Goal: Check status: Check status

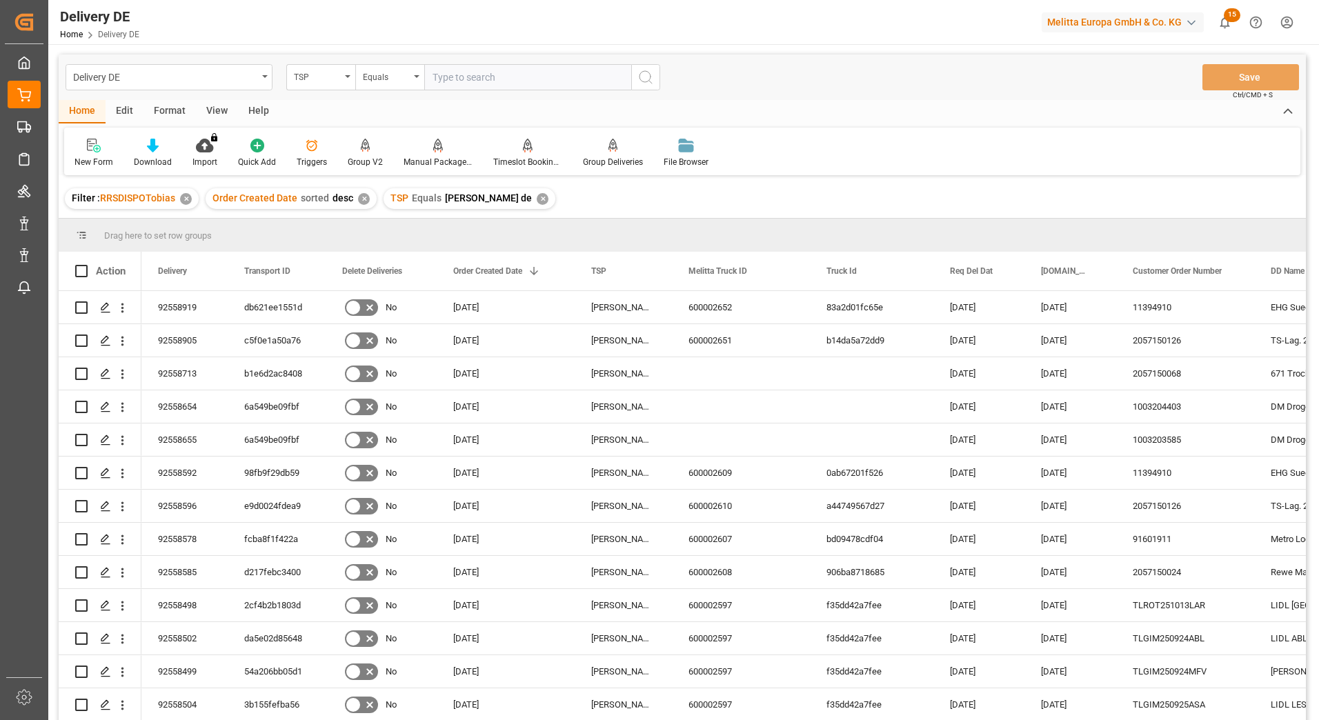
click at [466, 79] on input "text" at bounding box center [527, 77] width 207 height 26
type input "111333626"
click at [327, 77] on div "TSP" at bounding box center [317, 76] width 47 height 16
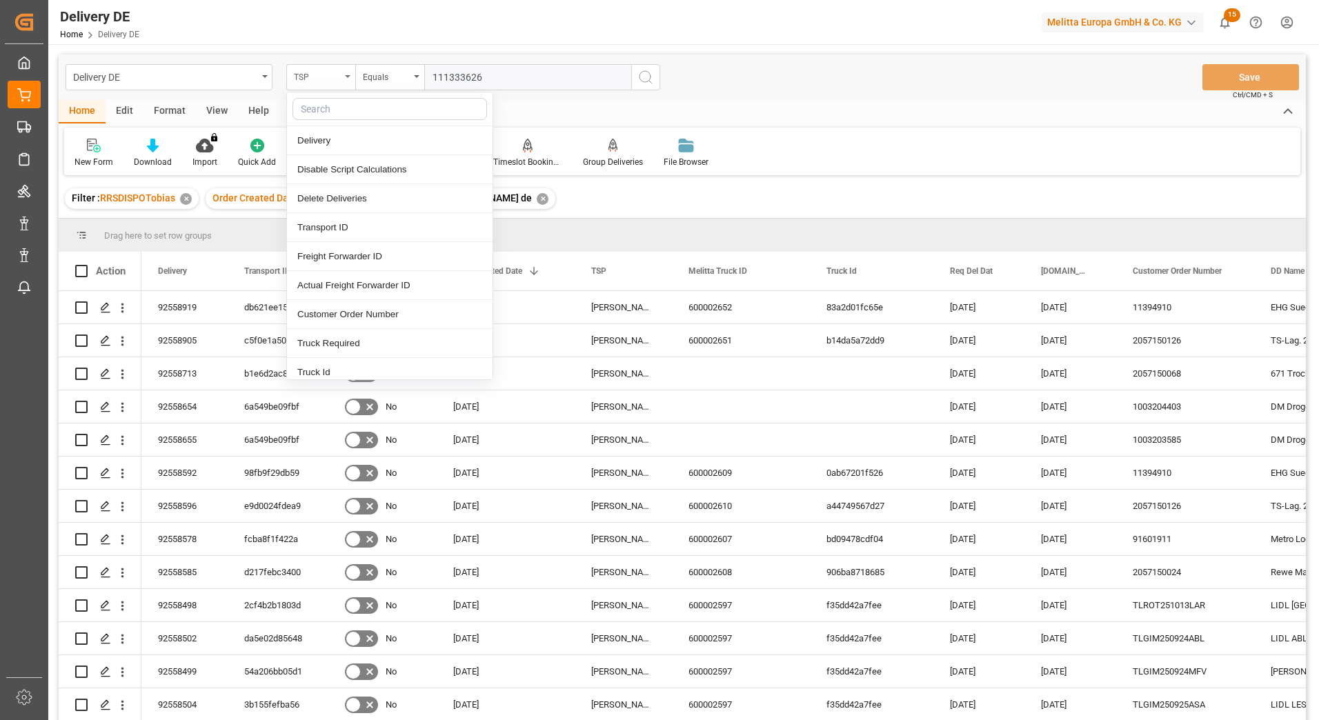
click at [323, 73] on div "TSP" at bounding box center [317, 76] width 47 height 16
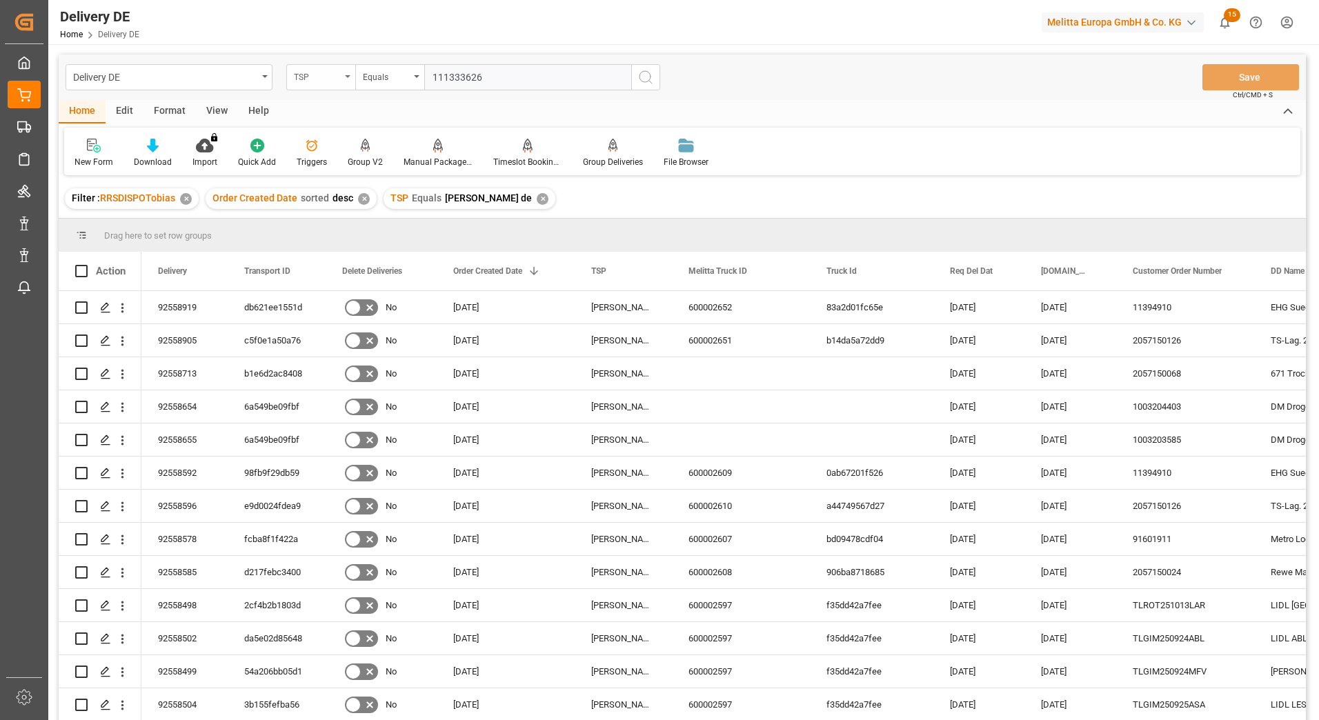
click at [313, 75] on div "TSP" at bounding box center [317, 76] width 47 height 16
type input "zi"
click at [305, 141] on div "DD ZIP" at bounding box center [390, 140] width 206 height 29
click at [379, 76] on div "Equals" at bounding box center [386, 76] width 47 height 16
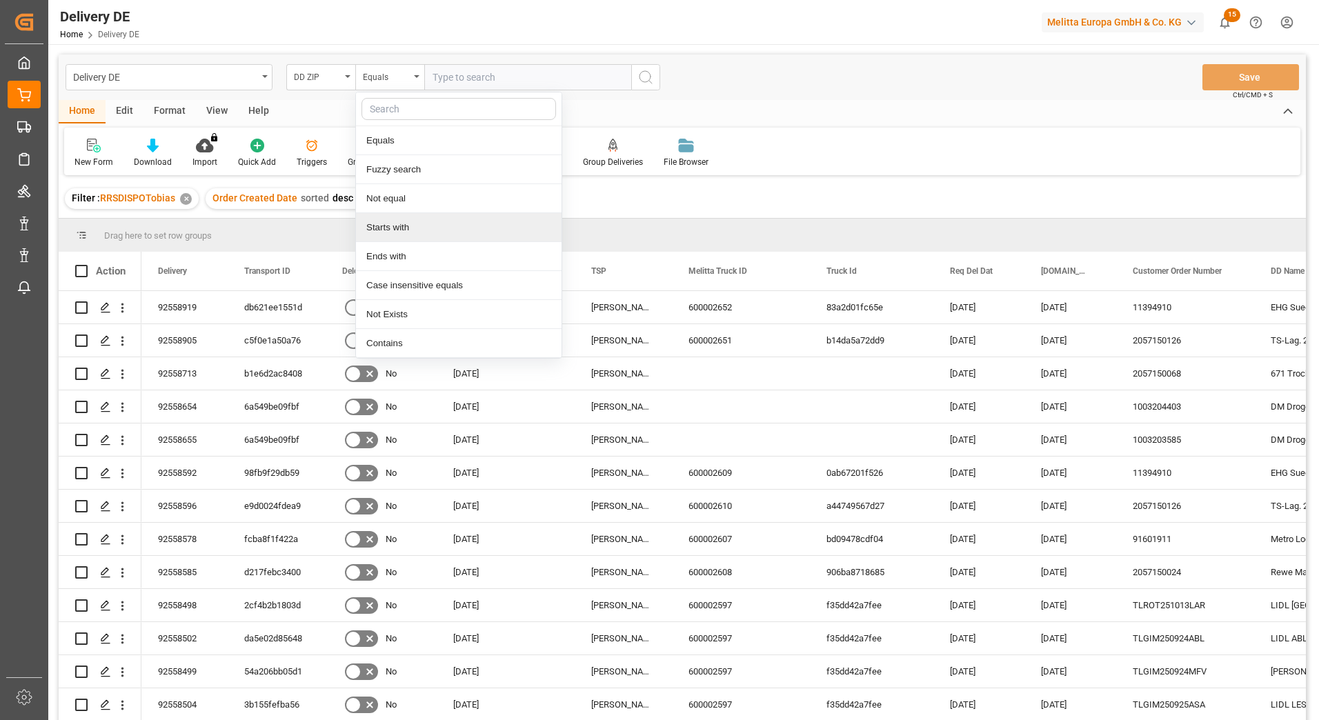
click at [397, 226] on div "Starts with" at bounding box center [459, 227] width 206 height 29
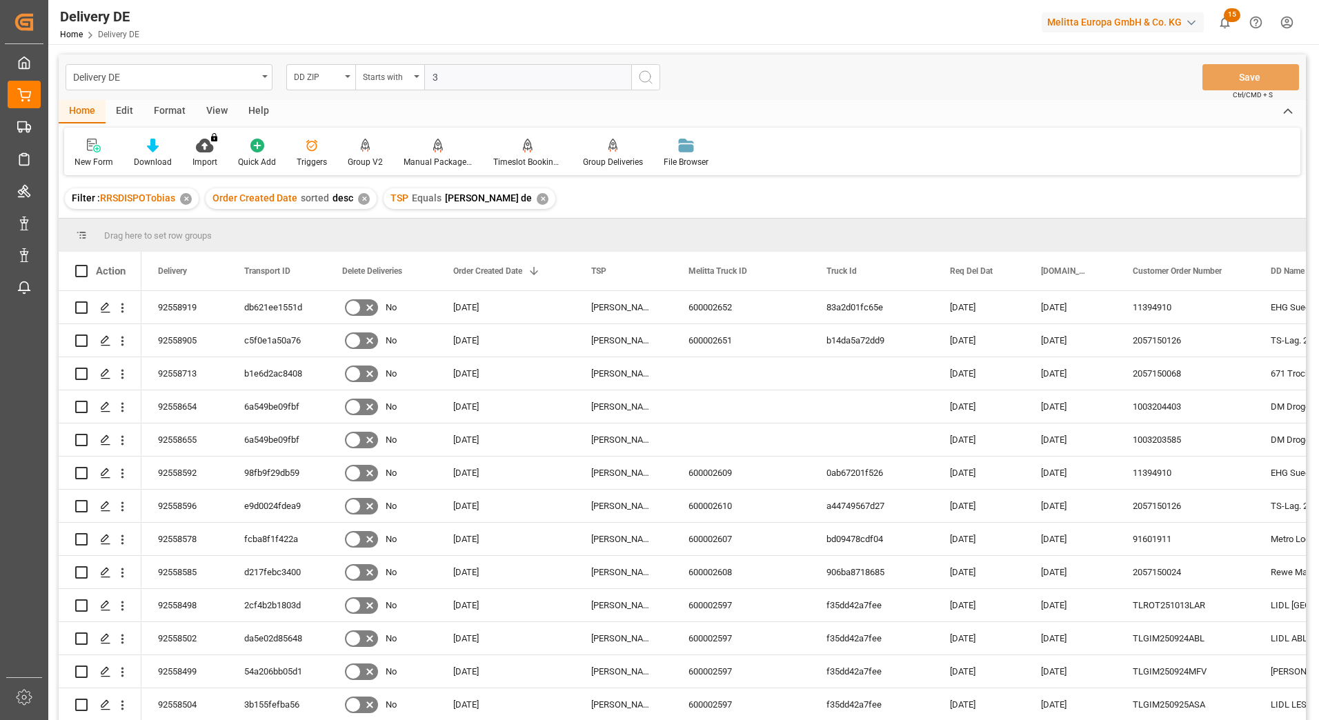
type input "34"
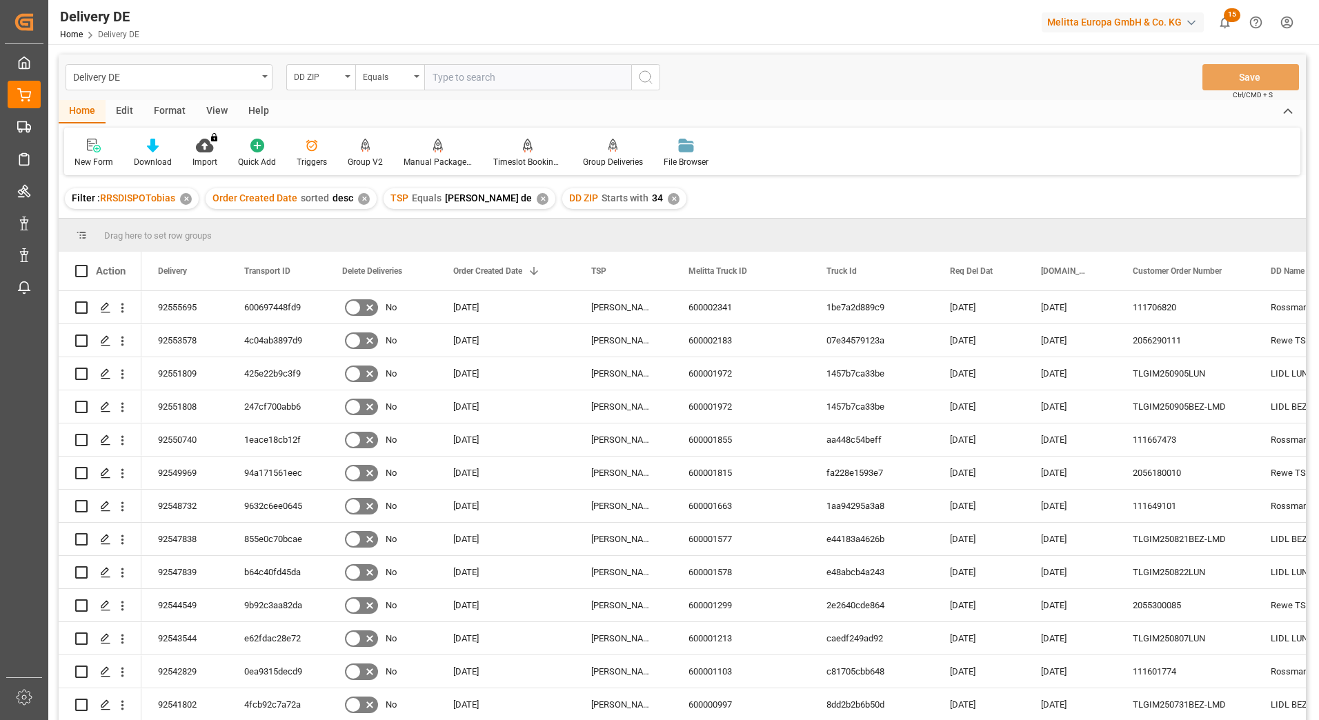
click at [537, 197] on div "✕" at bounding box center [543, 199] width 12 height 12
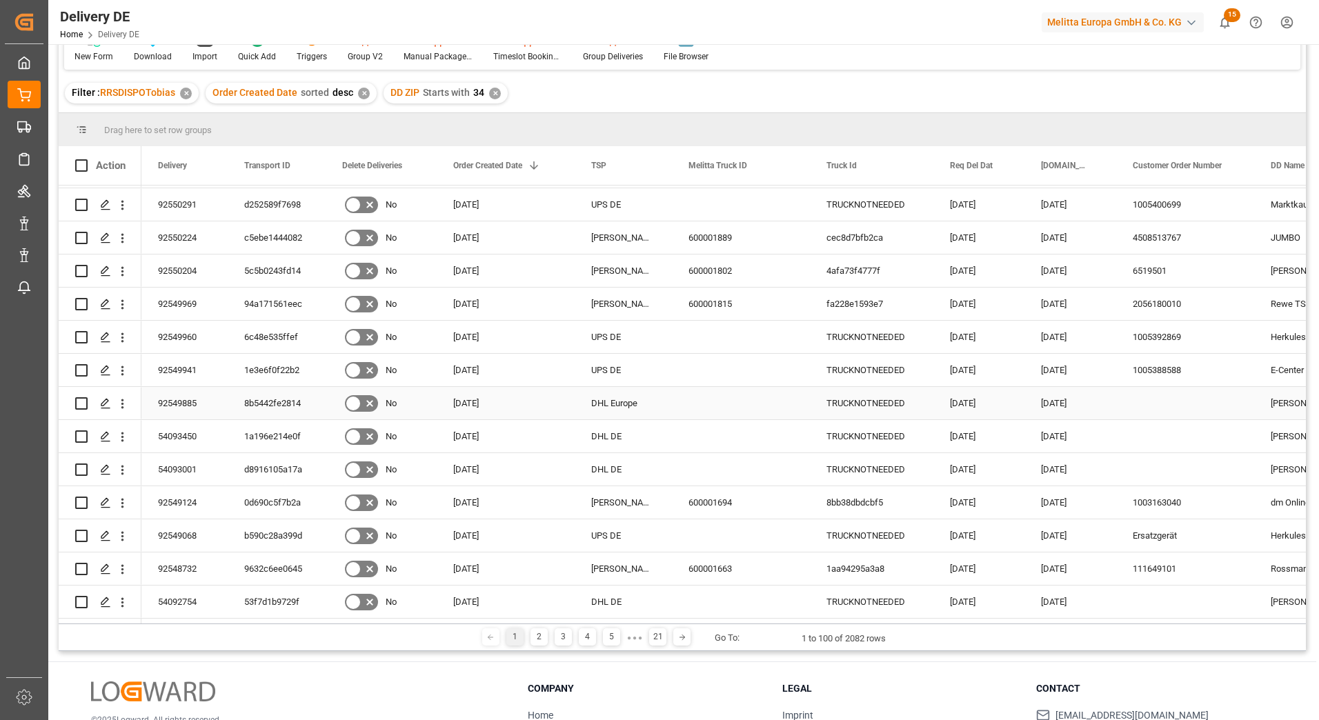
scroll to position [138, 0]
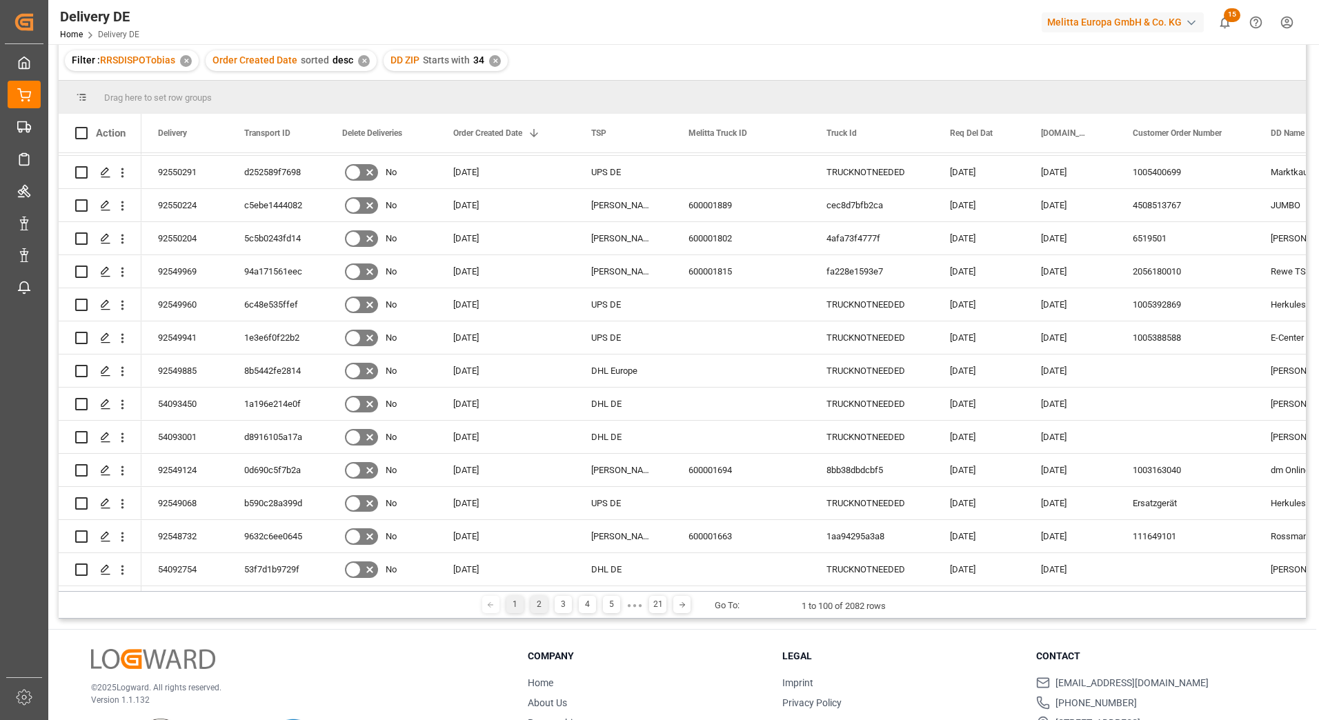
click at [540, 602] on div "2" at bounding box center [539, 604] width 17 height 17
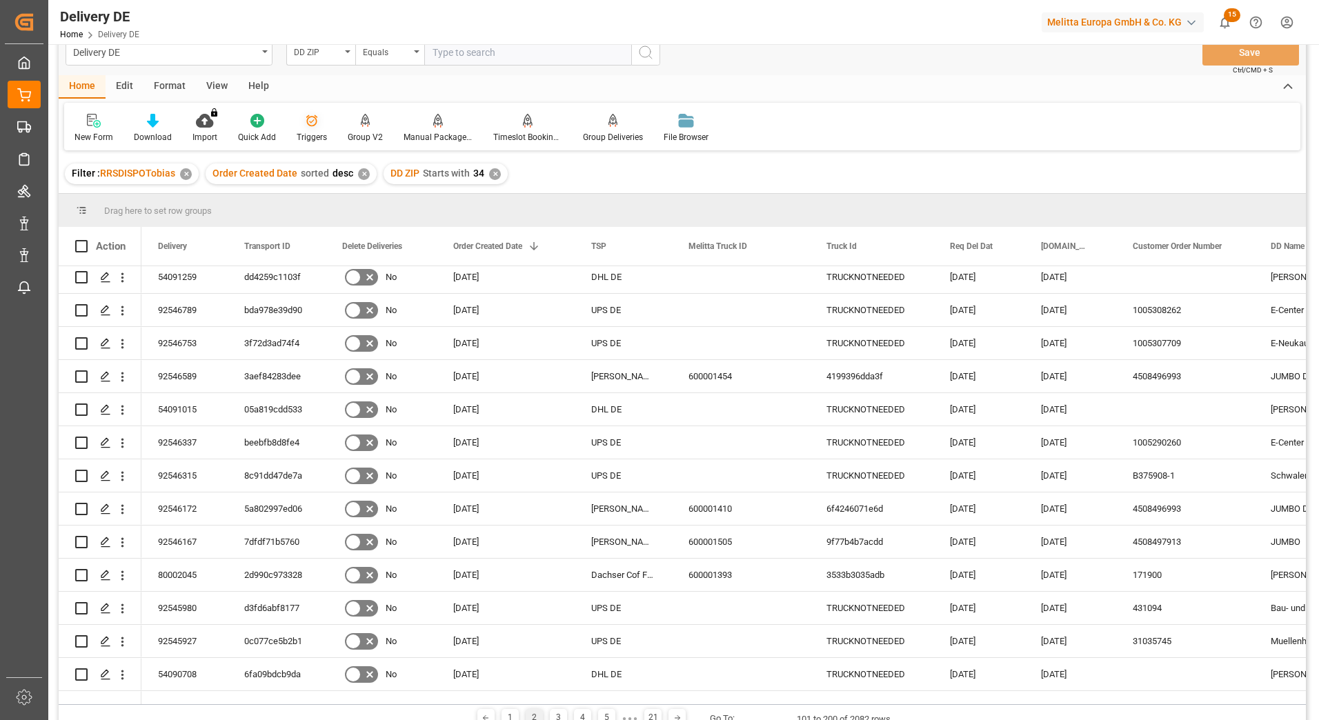
scroll to position [0, 0]
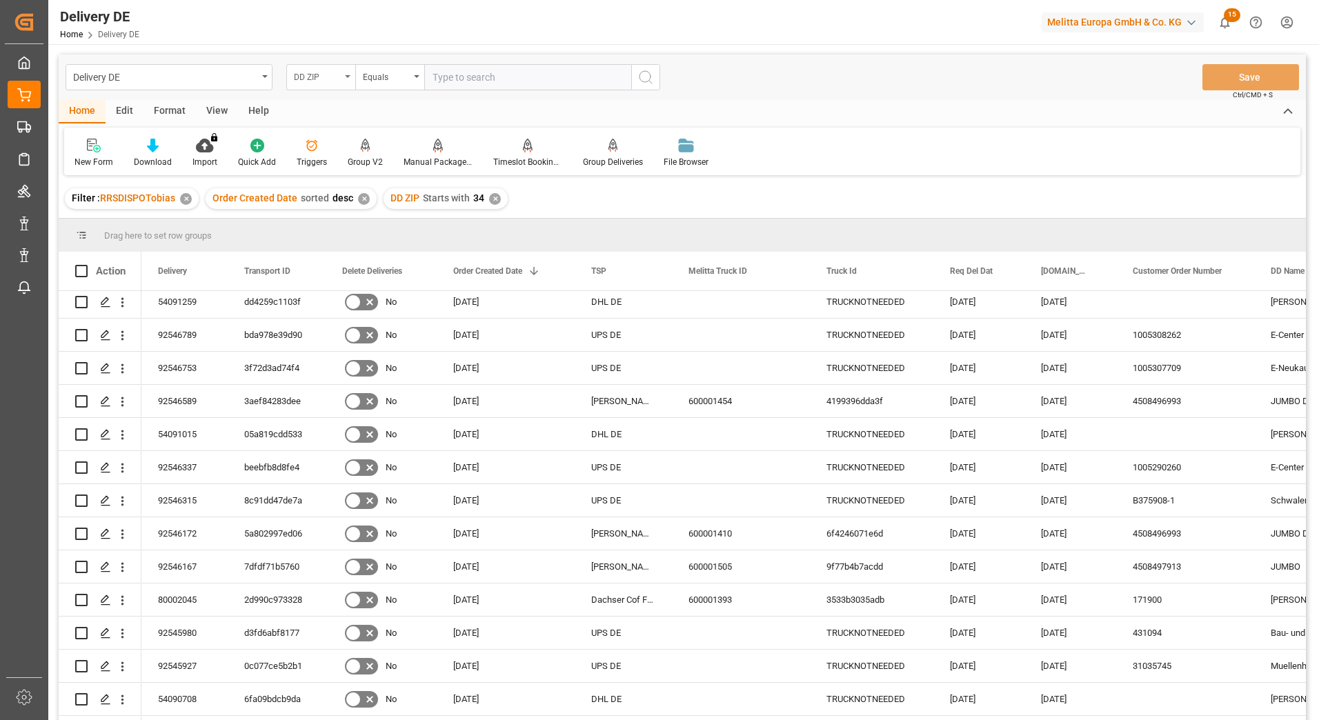
click at [319, 72] on div "DD ZIP" at bounding box center [317, 76] width 47 height 16
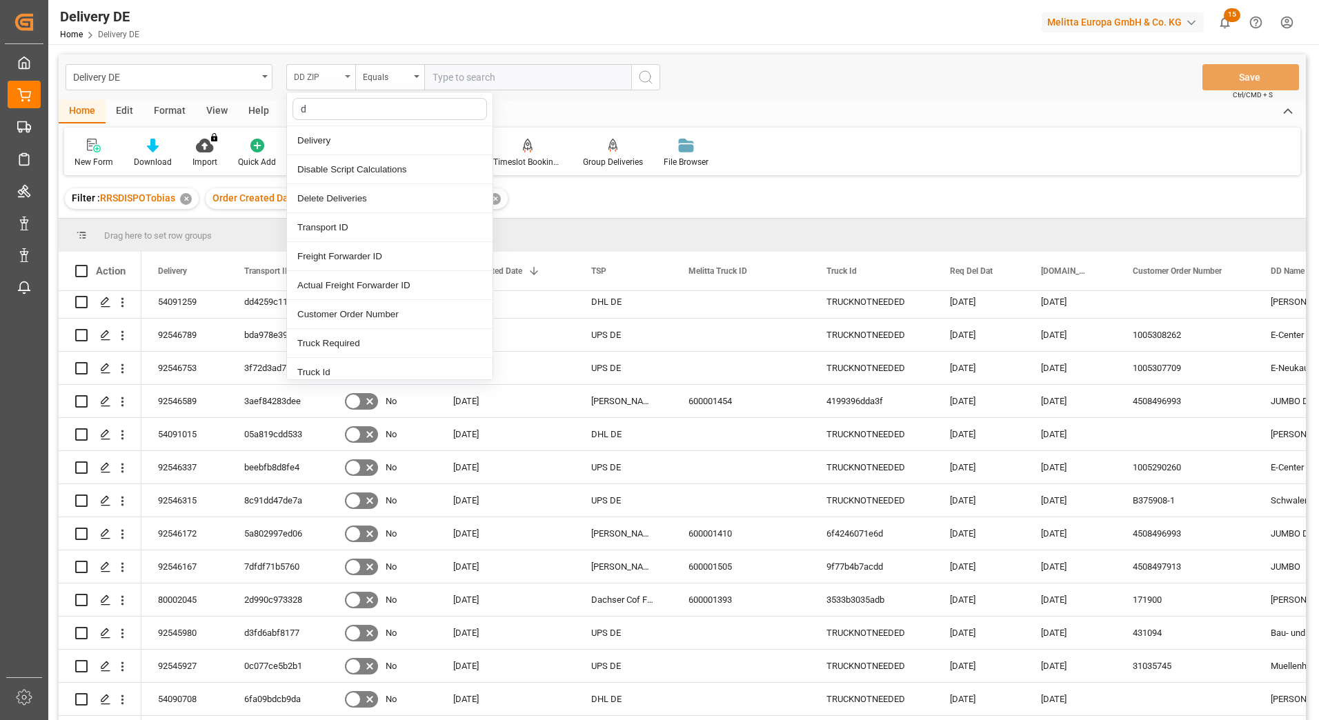
type input "dd"
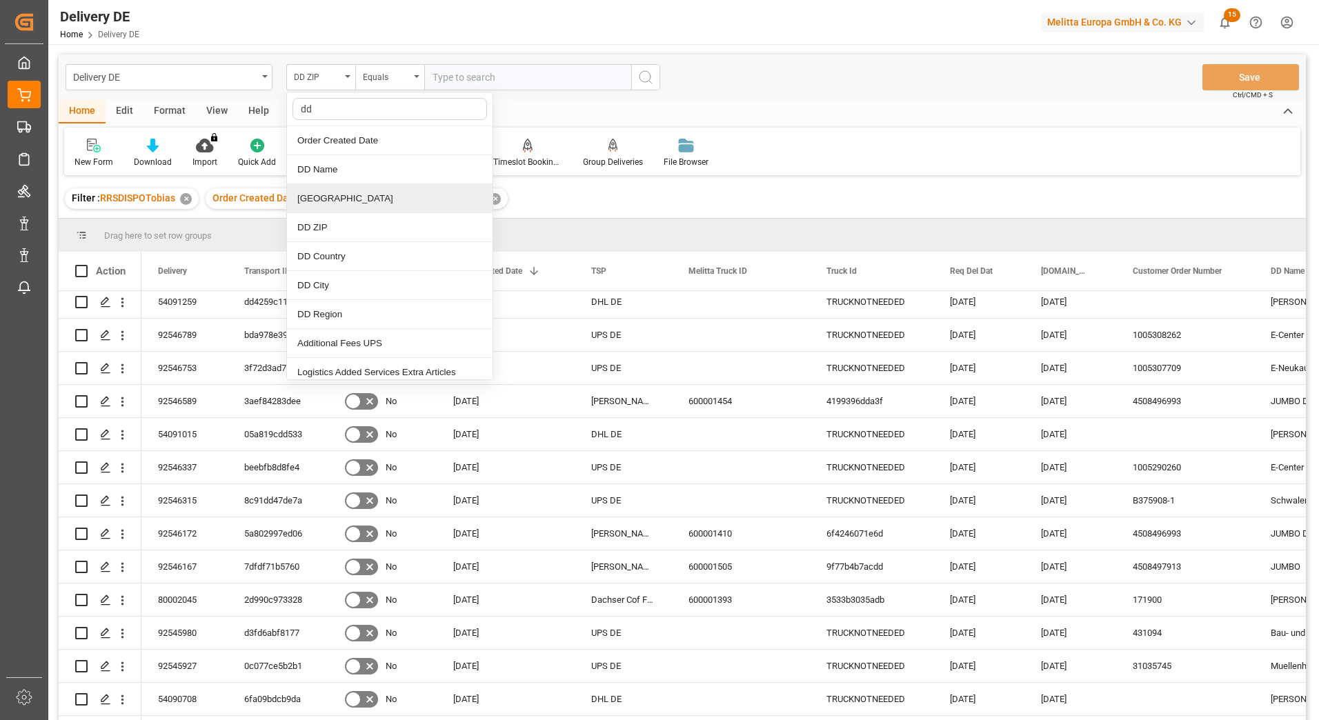
click at [334, 199] on div "[GEOGRAPHIC_DATA]" at bounding box center [390, 198] width 206 height 29
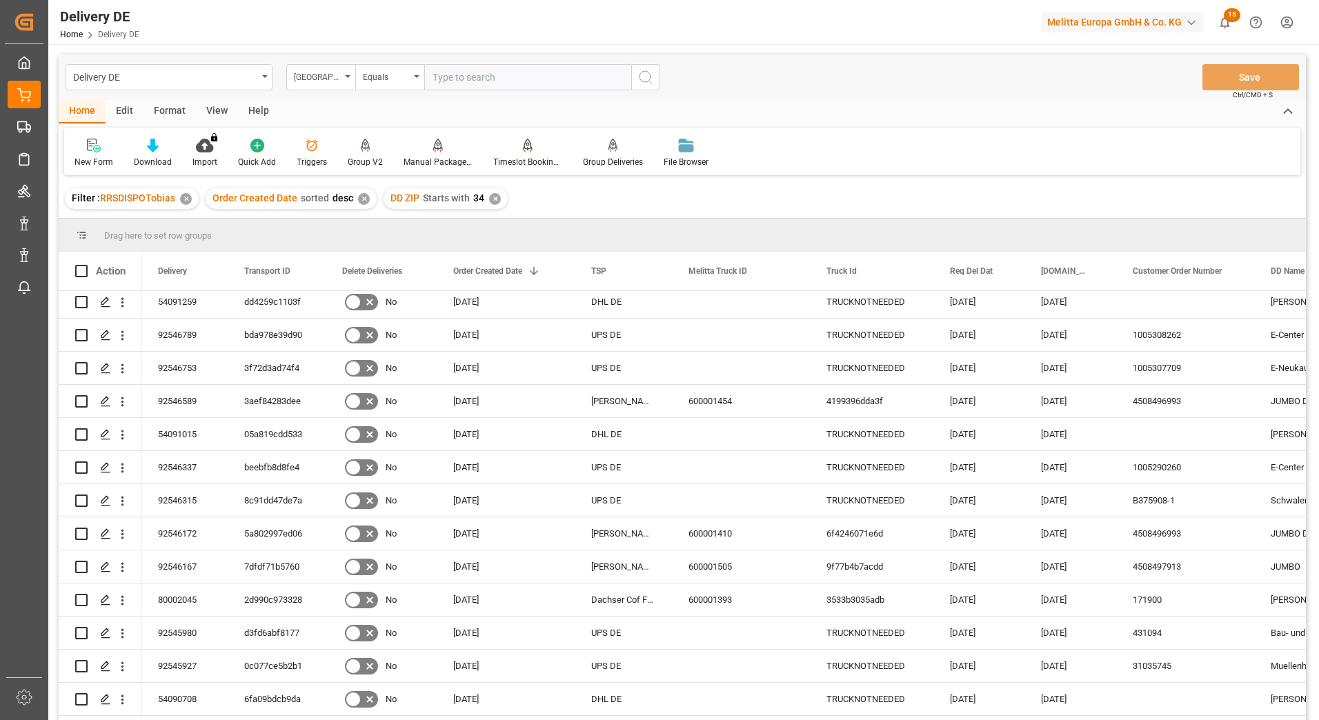
click at [499, 78] on input "text" at bounding box center [527, 77] width 207 height 26
paste input "Padlych Hrdinu"
type input "Padlych Hrdinu"
drag, startPoint x: 646, startPoint y: 79, endPoint x: 615, endPoint y: 78, distance: 31.1
click at [644, 79] on icon "search button" at bounding box center [645, 77] width 17 height 17
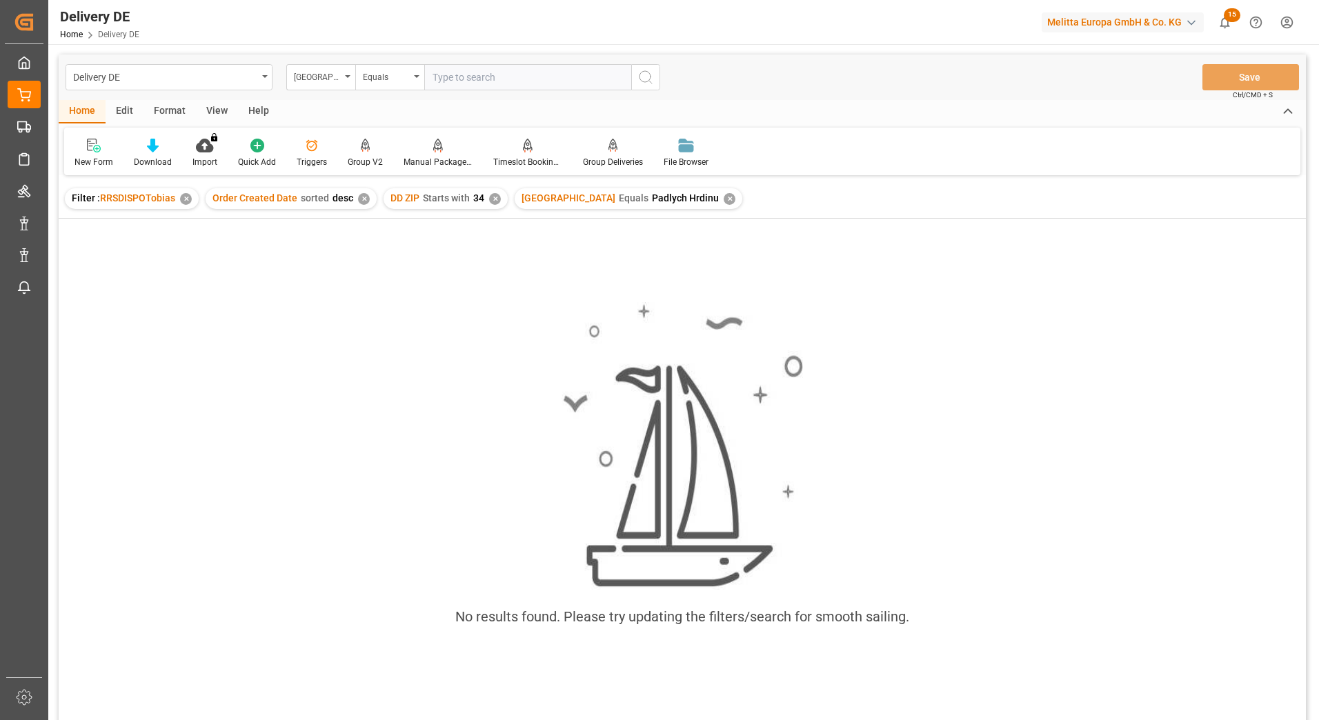
click at [494, 199] on div "✕" at bounding box center [495, 199] width 12 height 12
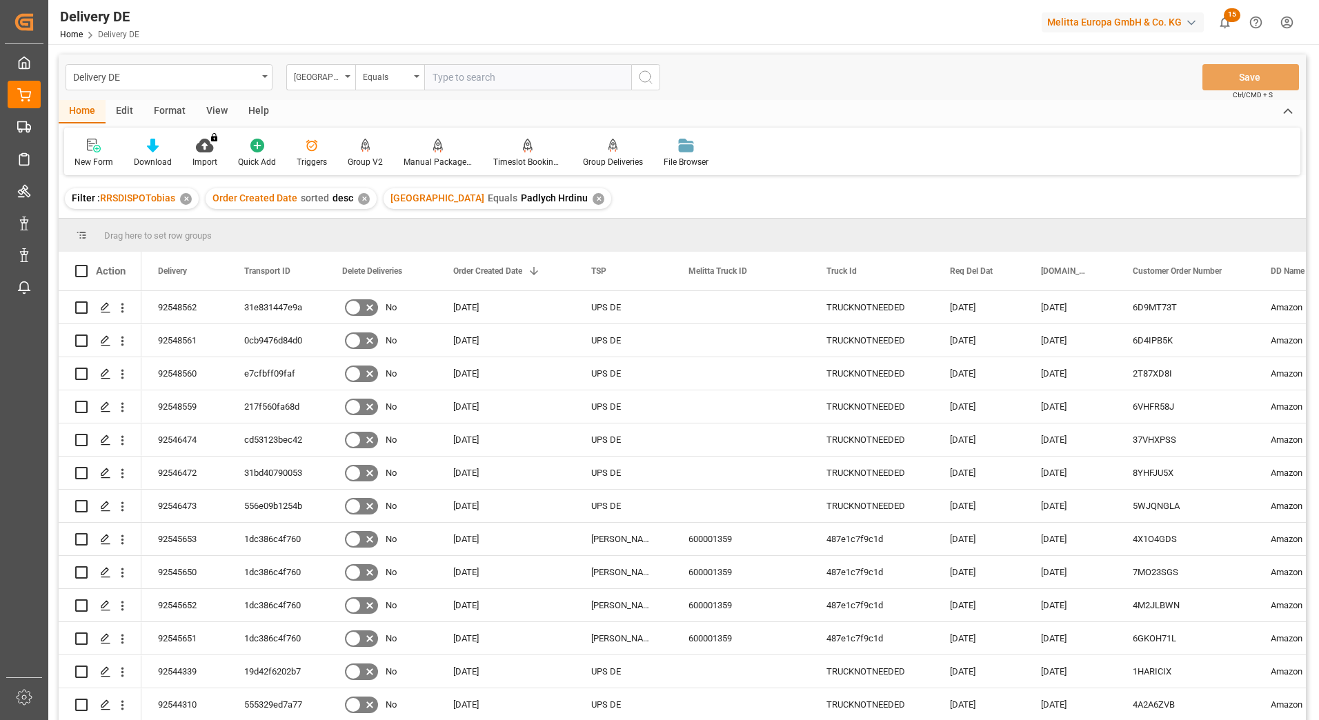
click at [903, 93] on div "Delivery DE DD Street Equals Save Ctrl/CMD + S" at bounding box center [682, 77] width 1247 height 46
click at [124, 309] on icon "open menu" at bounding box center [122, 308] width 14 height 14
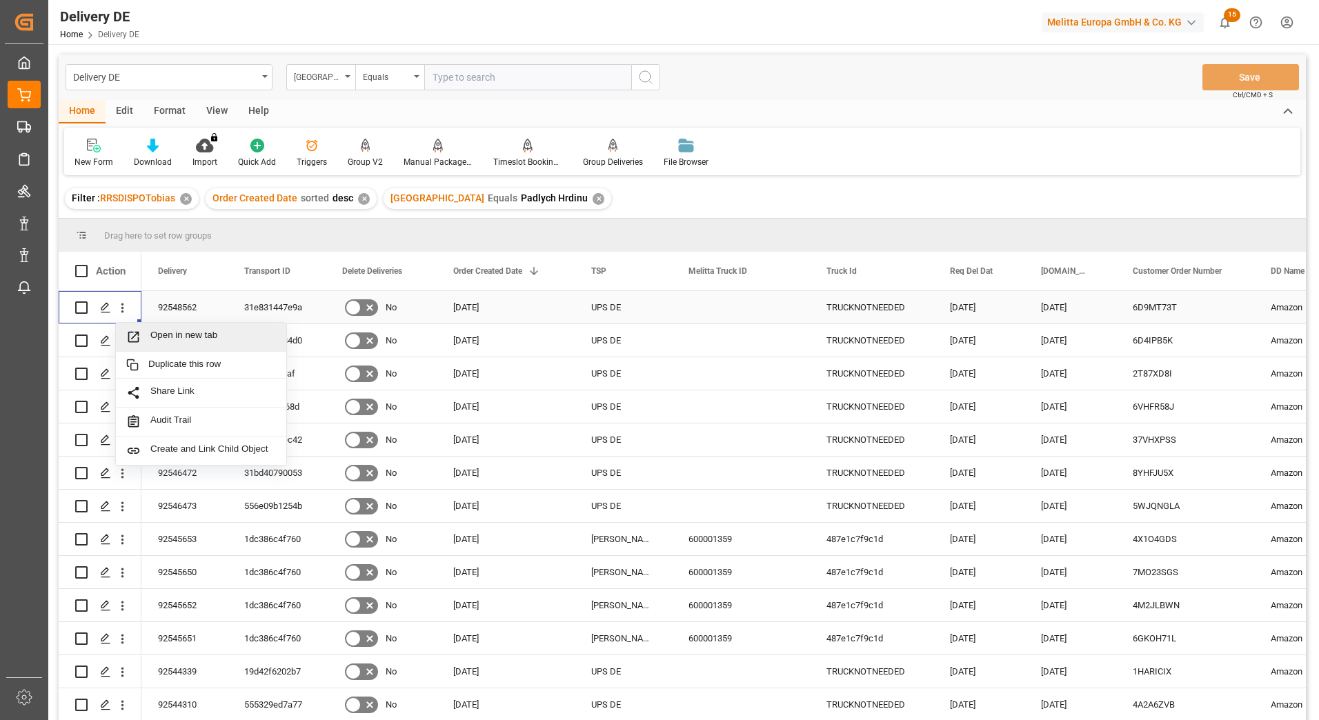
click at [177, 332] on span "Open in new tab" at bounding box center [213, 337] width 126 height 14
click at [313, 80] on div "[GEOGRAPHIC_DATA]" at bounding box center [317, 76] width 47 height 16
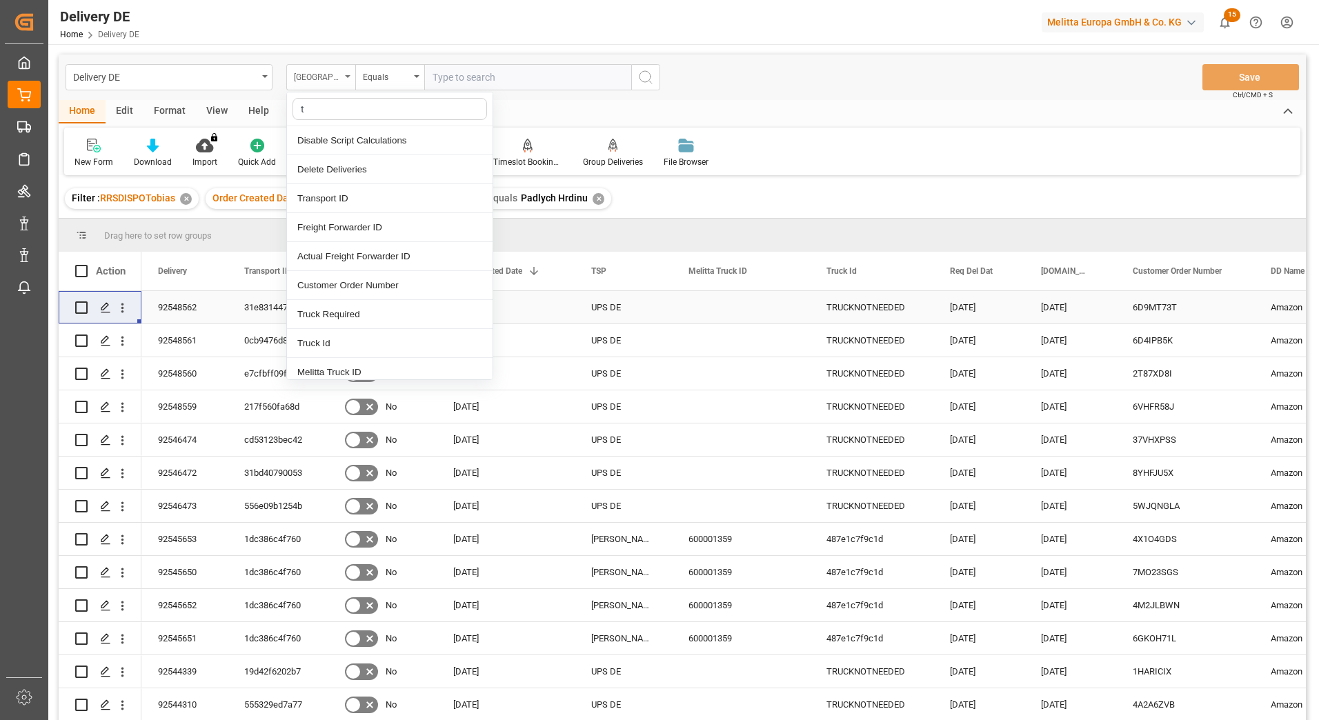
type input "tr"
drag, startPoint x: 326, startPoint y: 140, endPoint x: 353, endPoint y: 86, distance: 60.5
click at [328, 135] on div "Transport ID" at bounding box center [390, 140] width 206 height 29
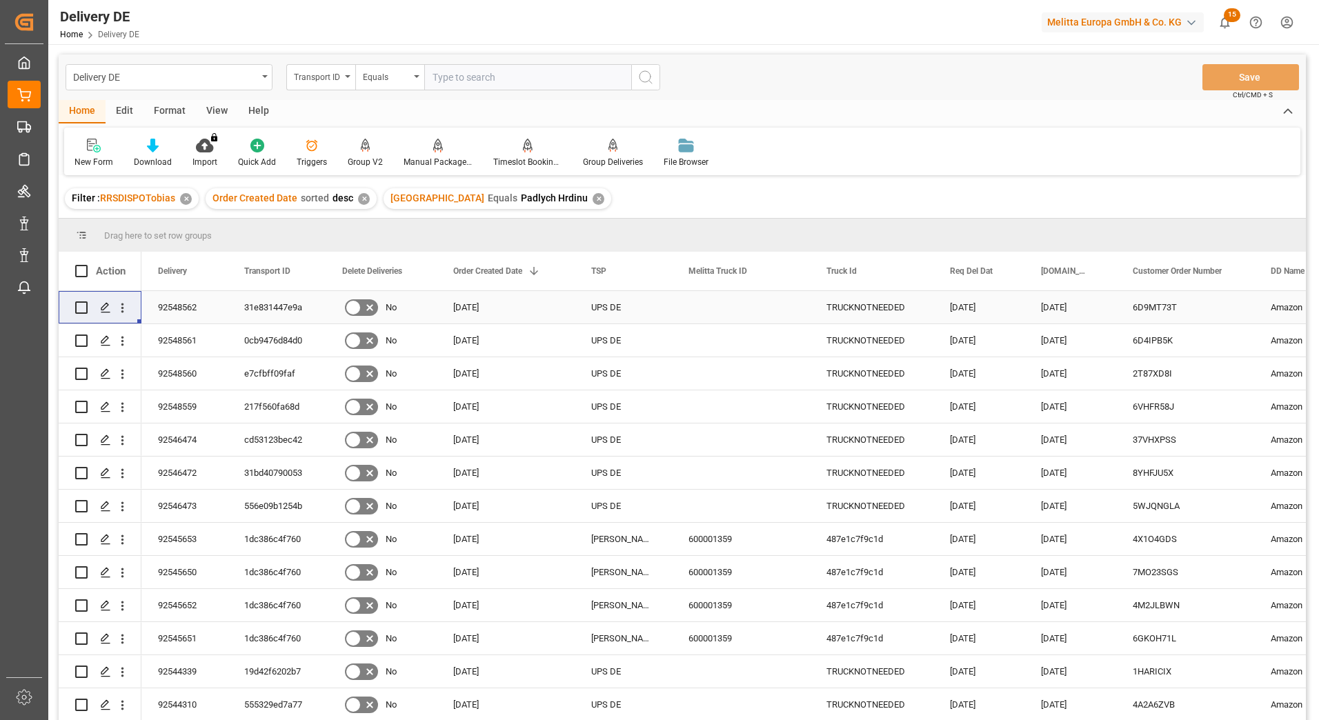
click at [454, 75] on input "text" at bounding box center [527, 77] width 207 height 26
paste input "1c5a04280a81"
type input "1c5a04280a81"
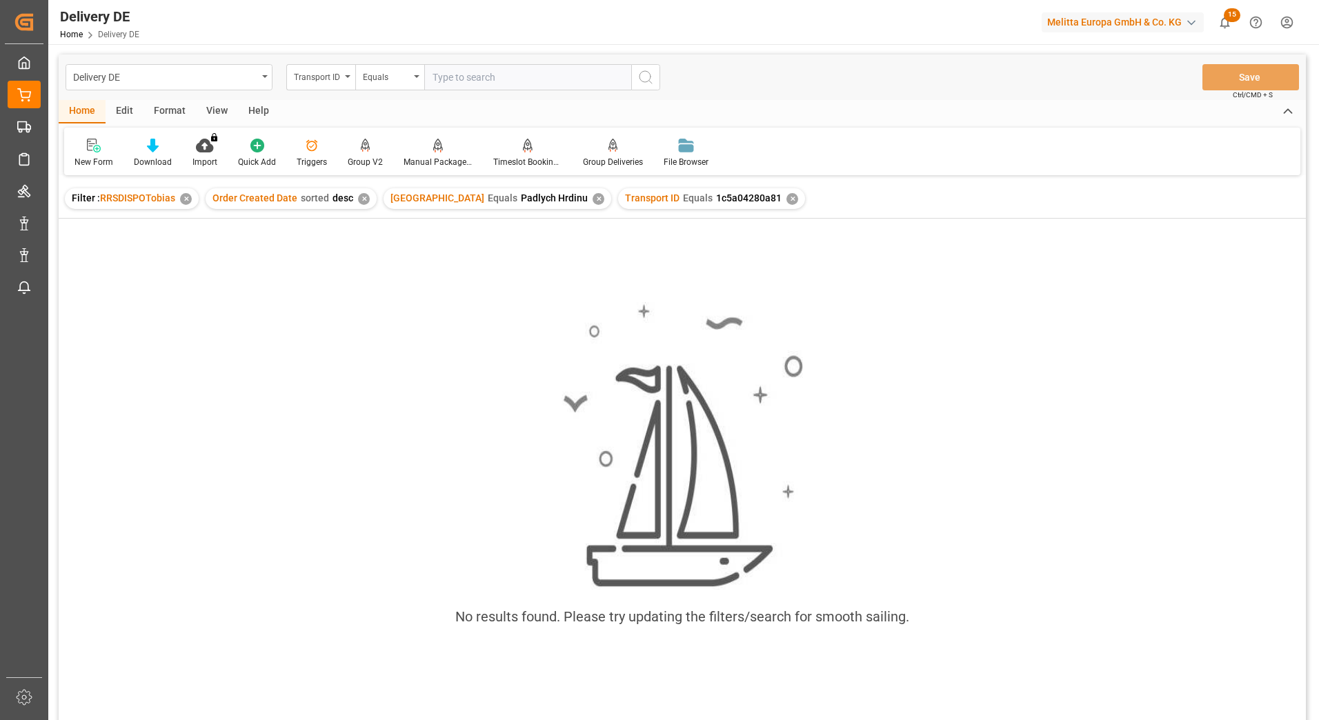
click at [593, 199] on div "✕" at bounding box center [599, 199] width 12 height 12
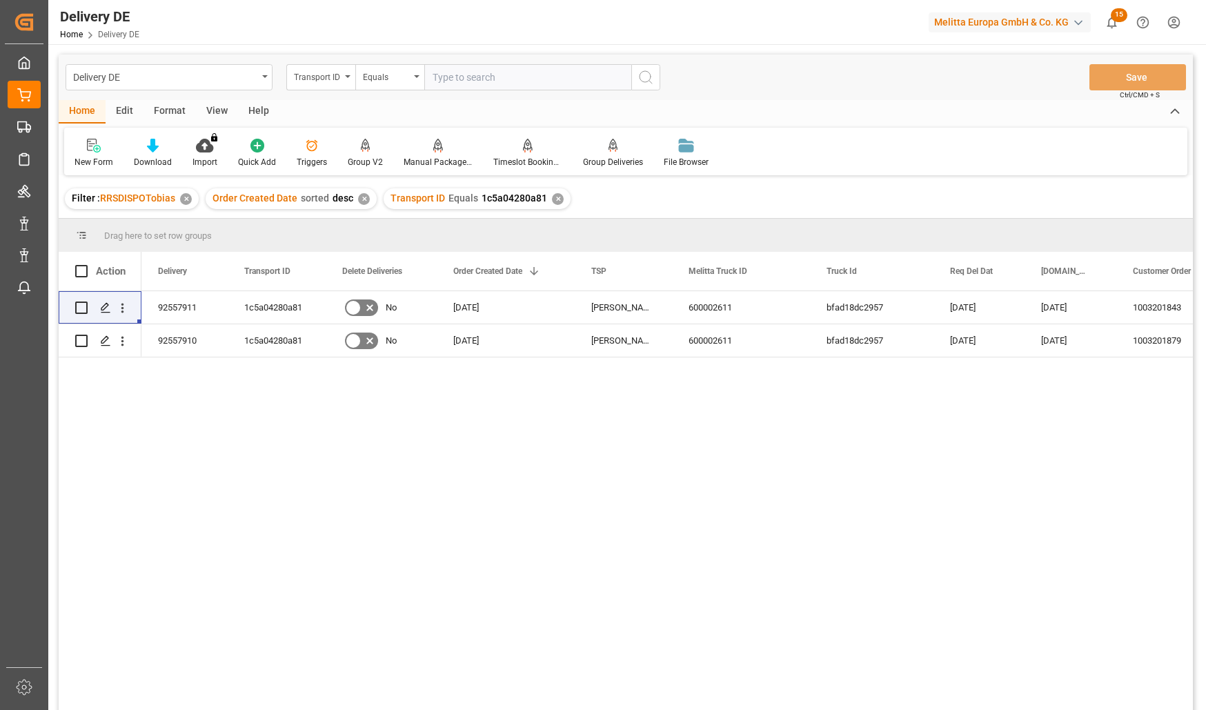
click at [313, 479] on div "92557911 1c5a04280a81 No 12.09.2025 Moeller DE 600002611 bfad18dc2957 19.09.202…" at bounding box center [666, 505] width 1051 height 428
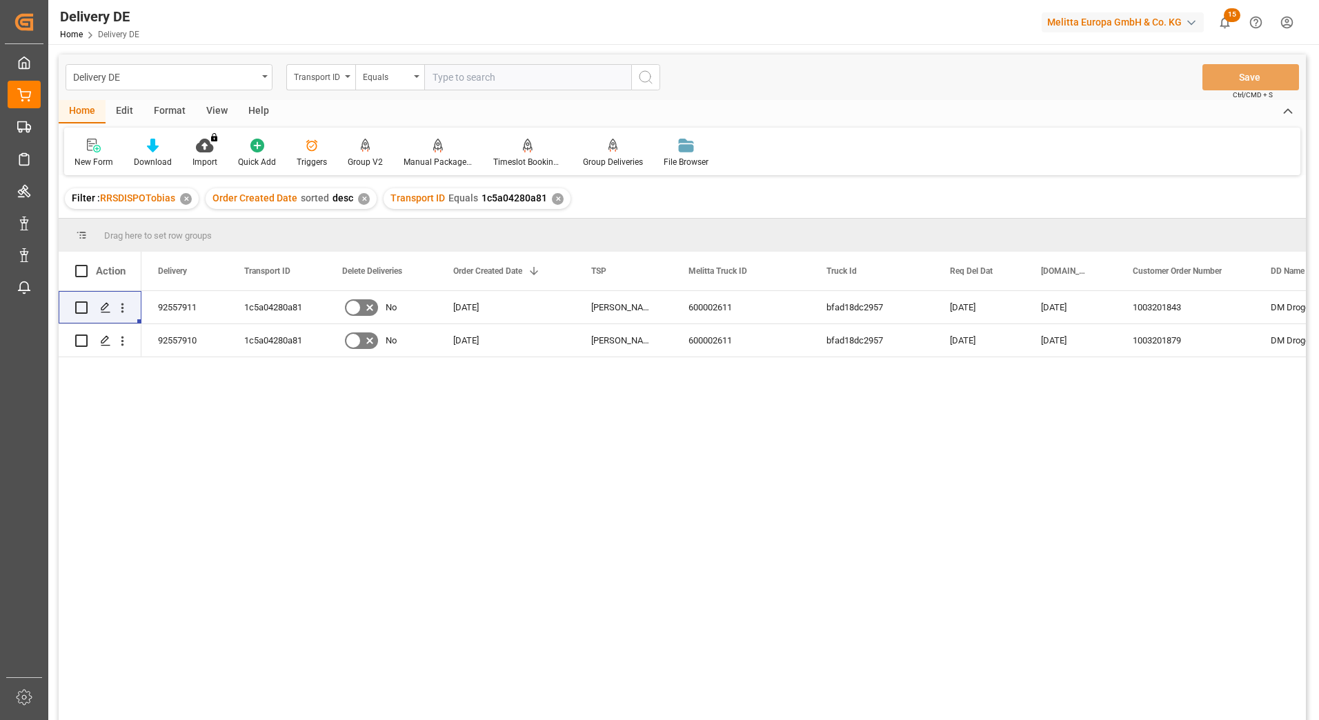
click at [814, 498] on div "92557911 1c5a04280a81 No 12.09.2025 Moeller DE 600002611 bfad18dc2957 19.09.202…" at bounding box center [723, 510] width 1164 height 438
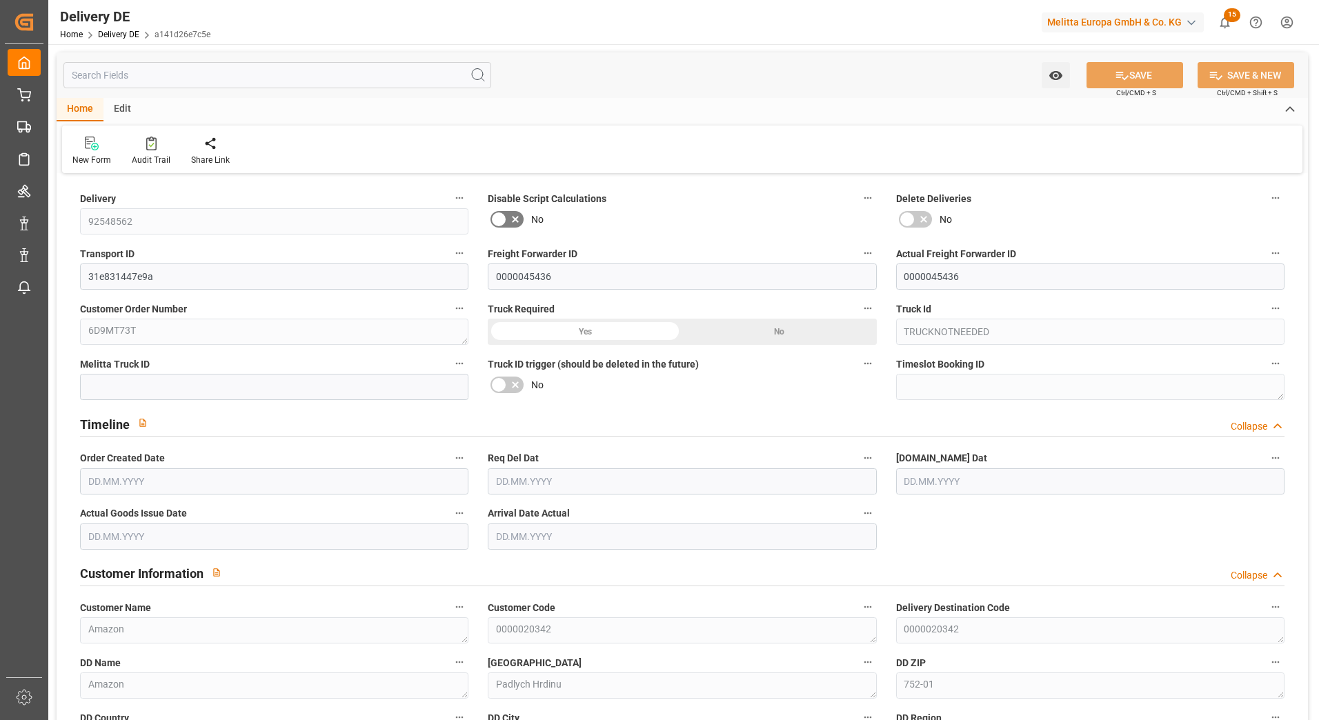
type input "5"
type input "0"
type input "72.438"
type input "78.278"
type input "346.72"
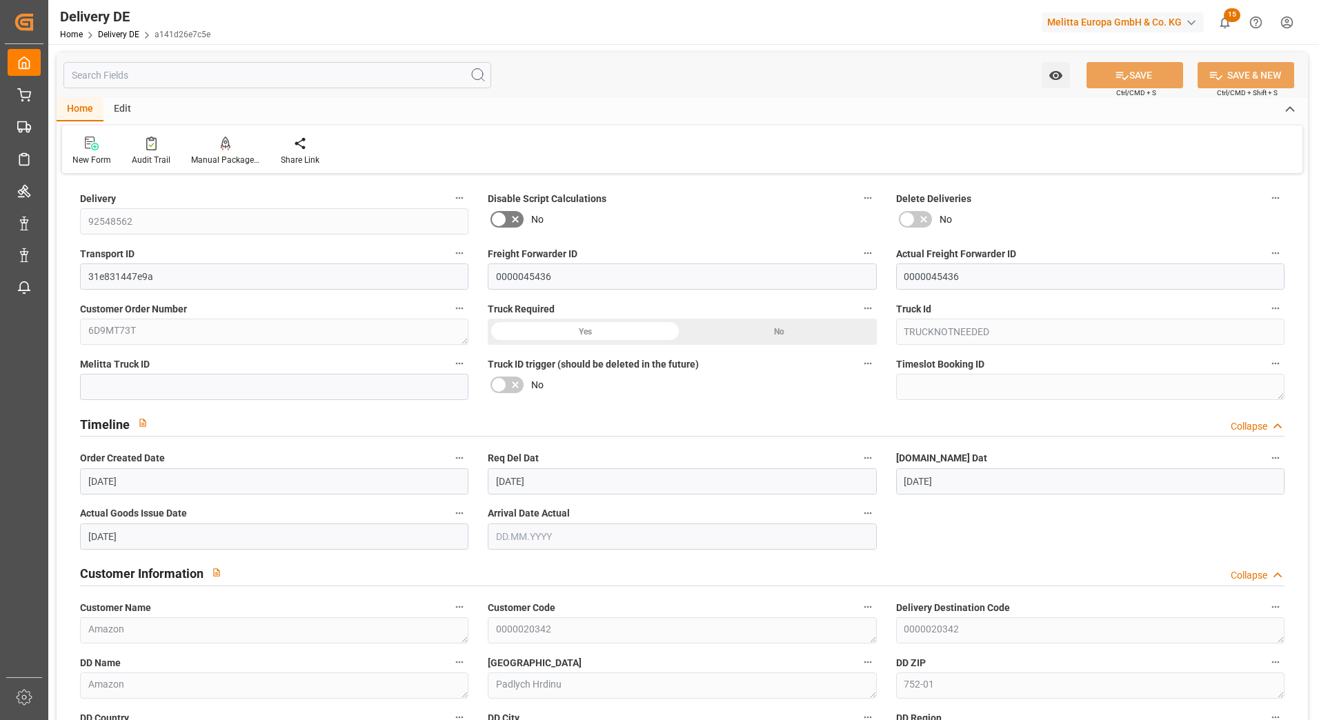
type input "[DATE]"
type input "19.08.2025"
type input "15.08.2025"
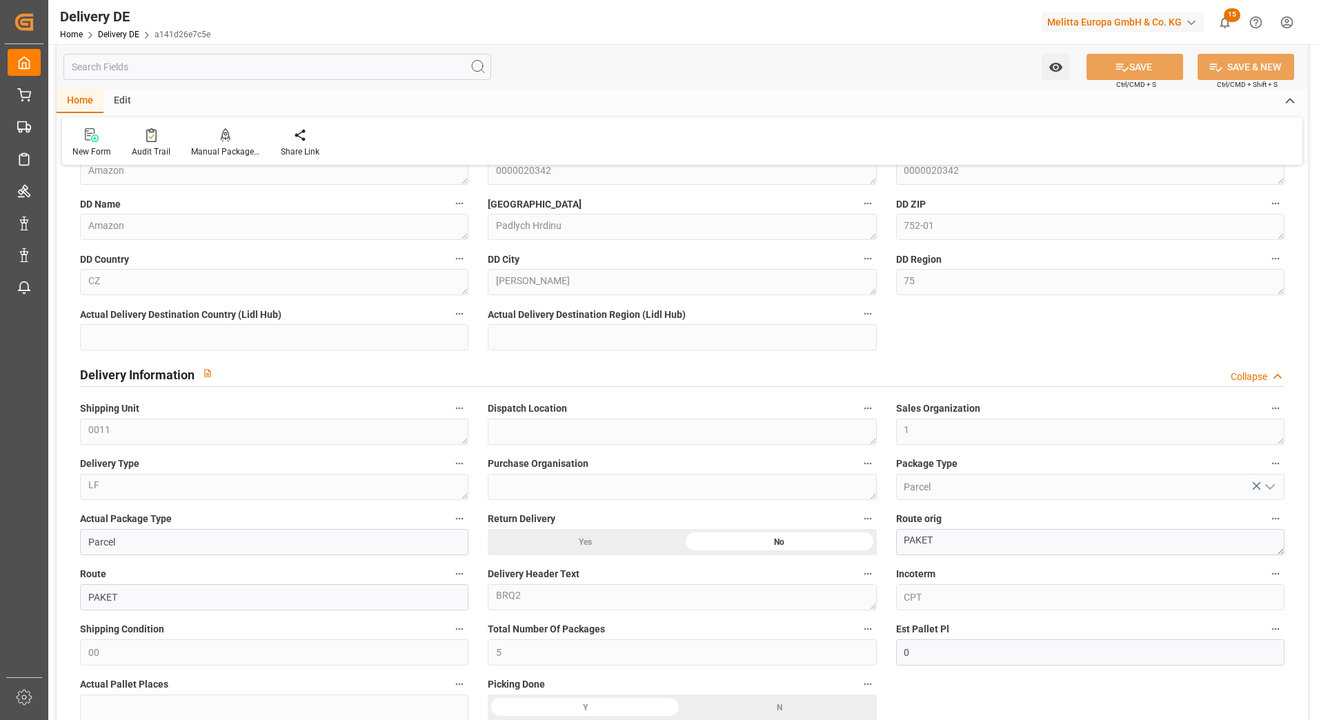
scroll to position [552, 0]
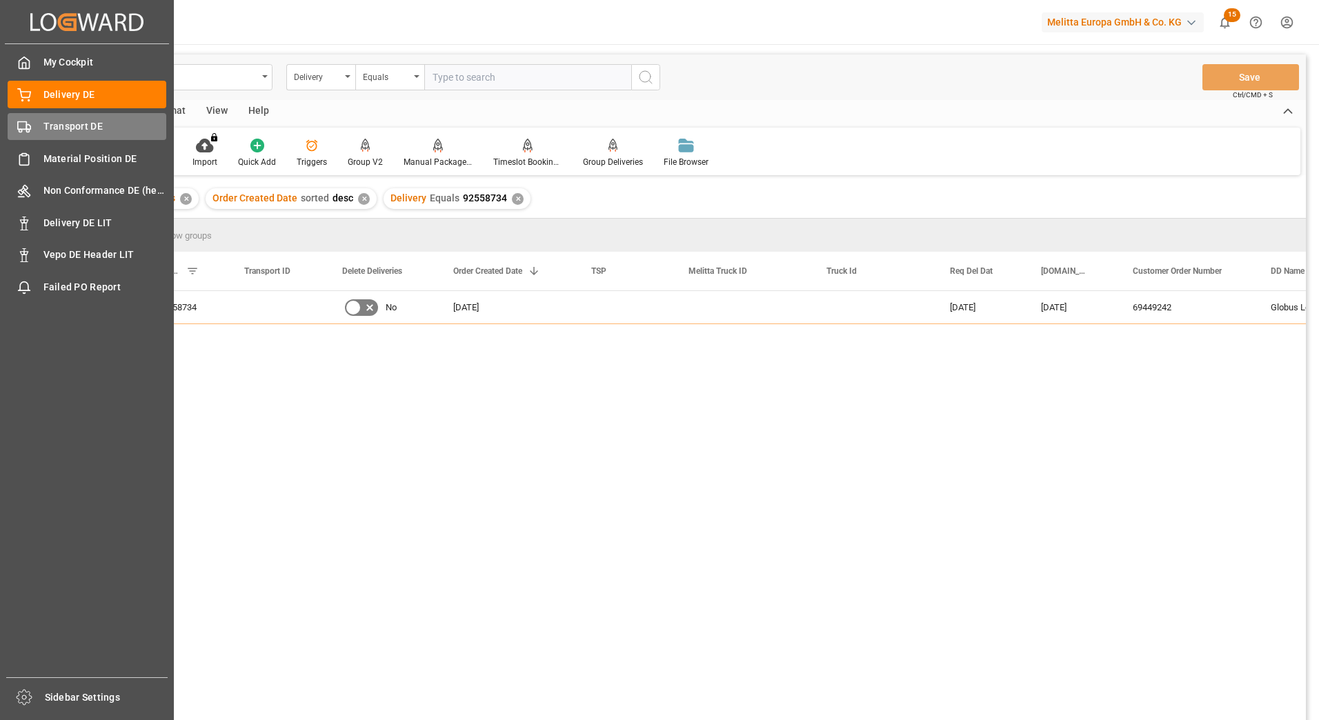
click at [41, 132] on div "Transport DE Transport DE" at bounding box center [87, 126] width 159 height 27
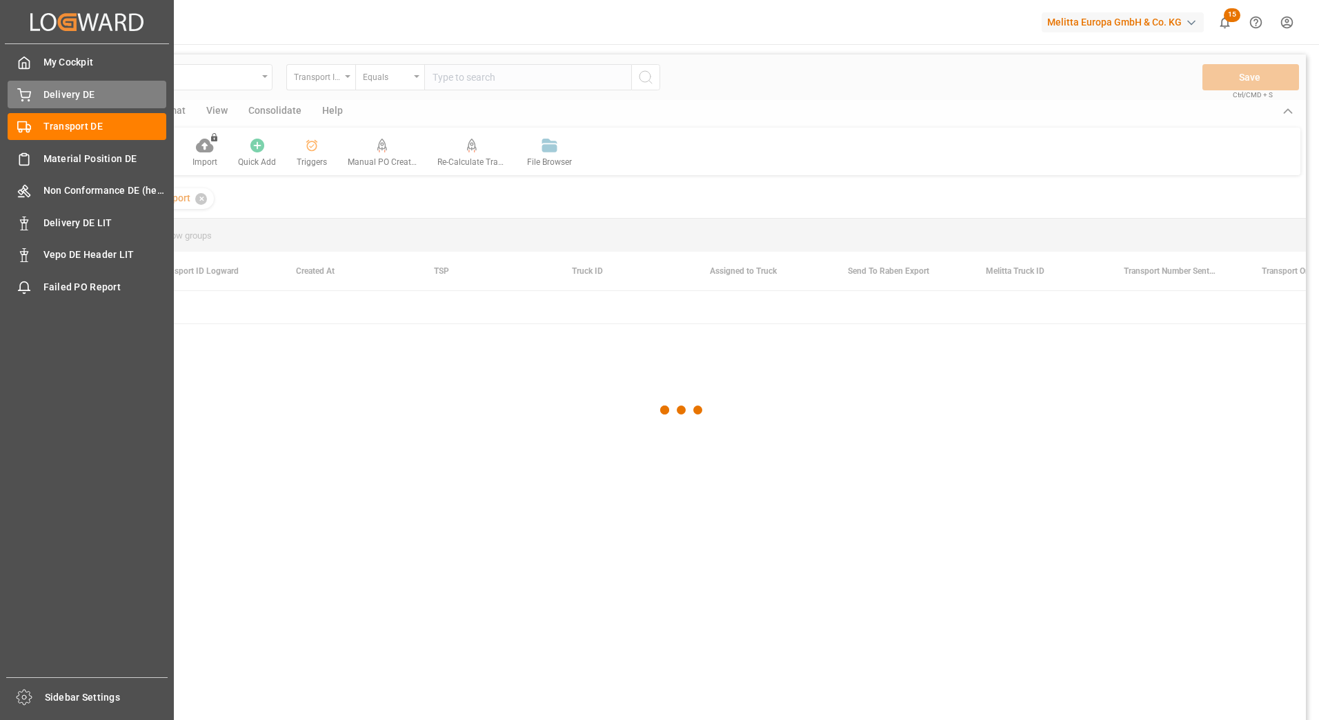
click at [88, 94] on span "Delivery DE" at bounding box center [104, 95] width 123 height 14
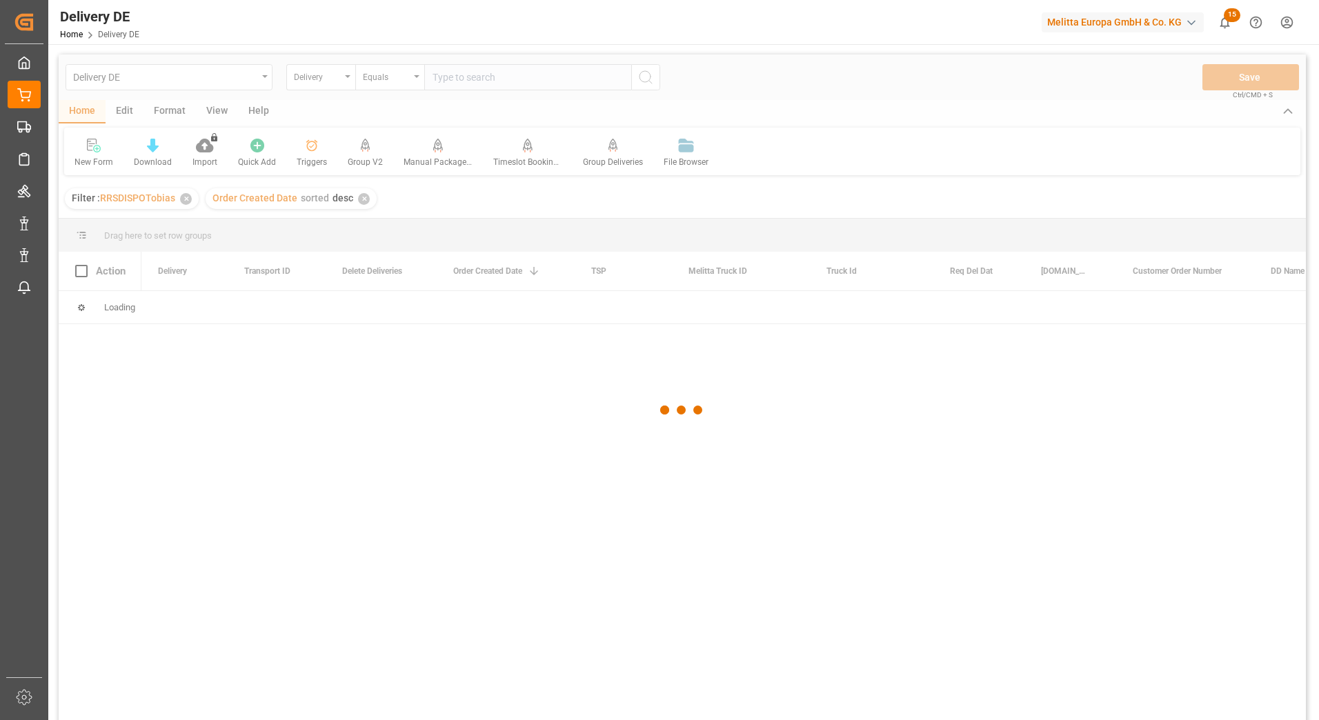
click at [486, 85] on div at bounding box center [682, 410] width 1247 height 712
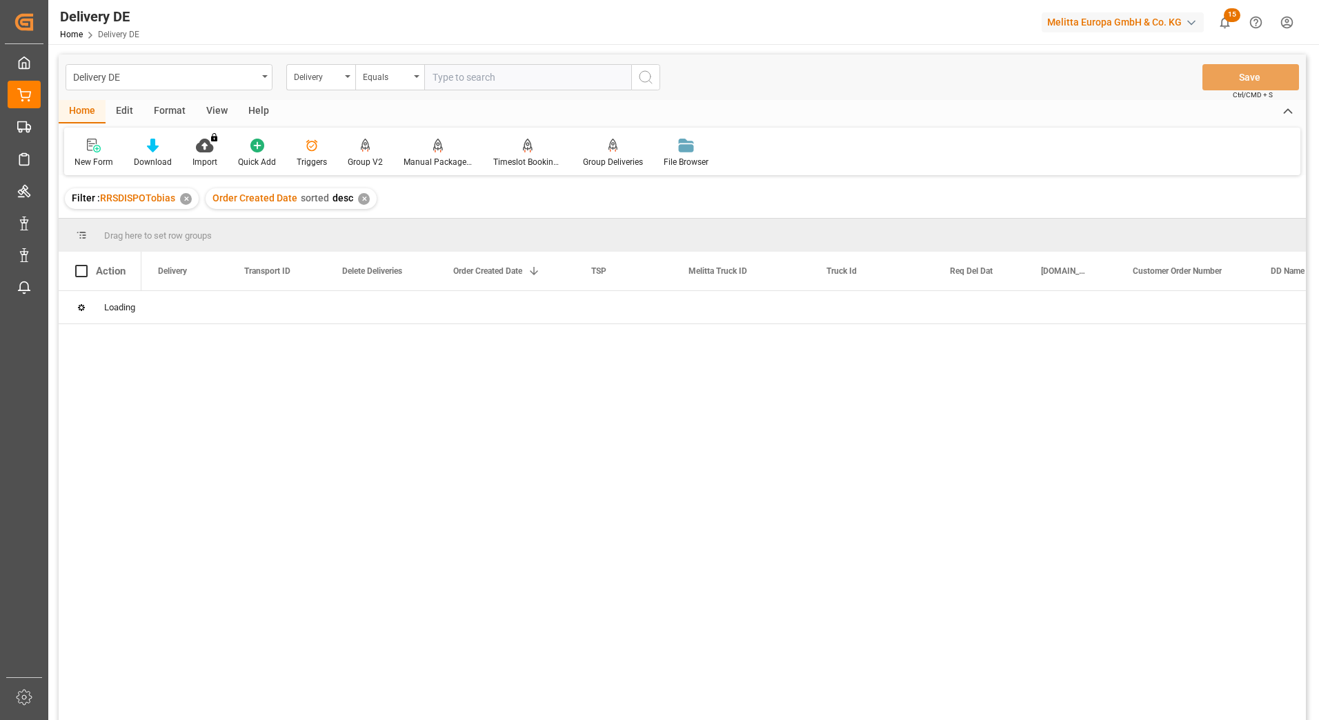
click at [473, 78] on input "text" at bounding box center [527, 77] width 207 height 26
paste input "92558905"
type input "92558905"
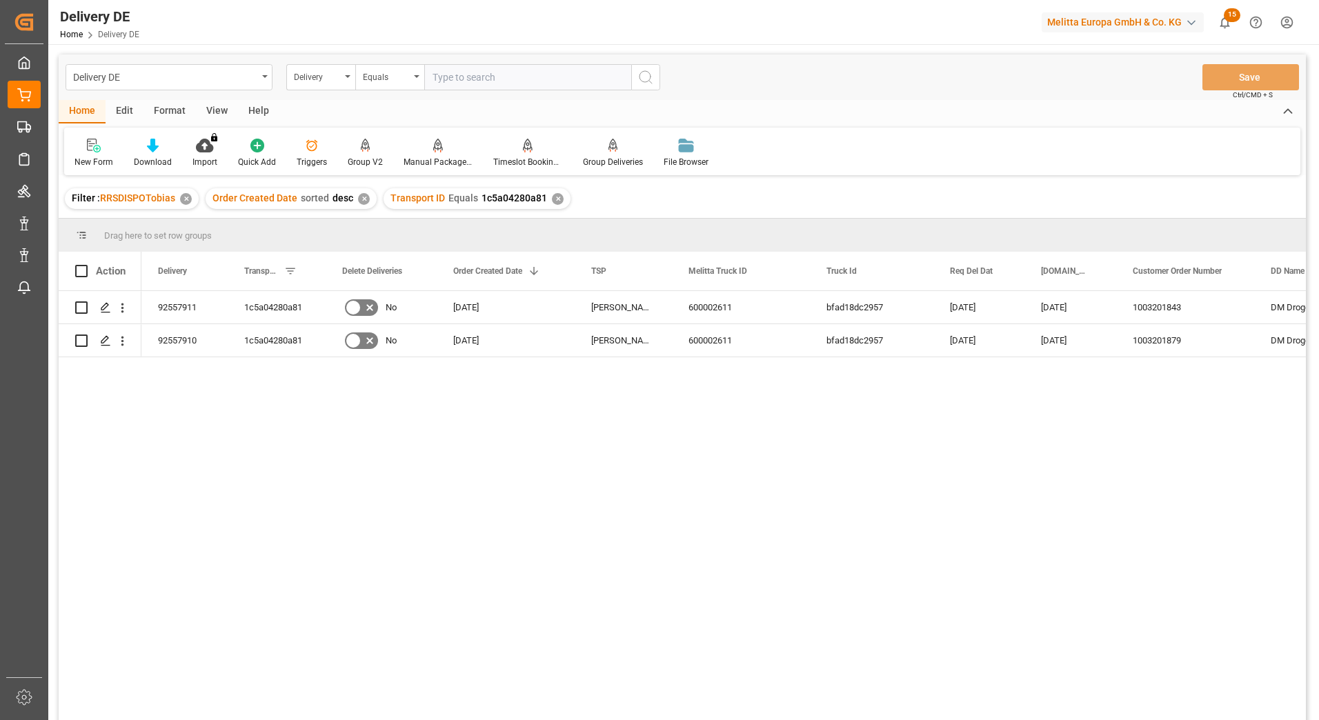
click at [944, 486] on div "92557911 1c5a04280a81 No 12.09.2025 Moeller DE 600002611 bfad18dc2957 19.09.202…" at bounding box center [723, 510] width 1164 height 438
click at [892, 492] on div "92557911 1c5a04280a81 No 12.09.2025 Moeller DE 600002611 bfad18dc2957 19.09.202…" at bounding box center [723, 510] width 1164 height 438
